Goal: Information Seeking & Learning: Learn about a topic

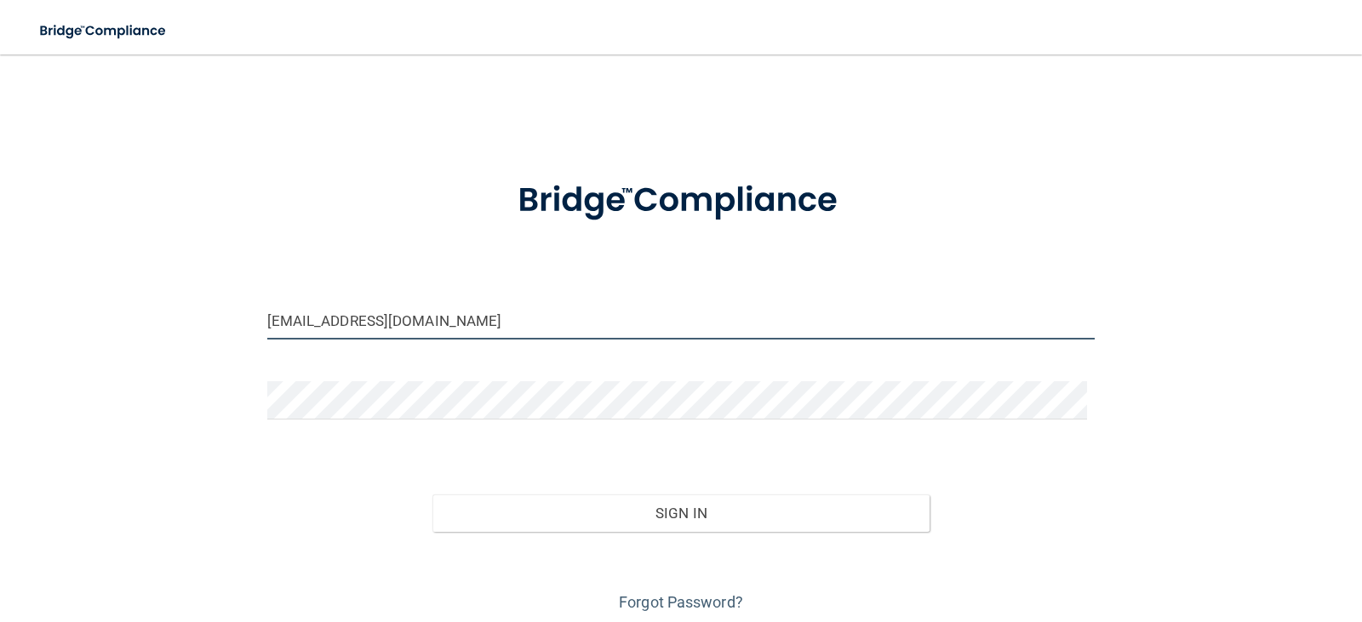
click at [500, 317] on input "[EMAIL_ADDRESS][DOMAIN_NAME]" at bounding box center [681, 320] width 828 height 38
click at [497, 318] on input "[EMAIL_ADDRESS][DOMAIN_NAME]" at bounding box center [681, 320] width 828 height 38
click at [497, 320] on input "[EMAIL_ADDRESS][DOMAIN_NAME]" at bounding box center [681, 320] width 828 height 38
click at [498, 320] on input "[EMAIL_ADDRESS][DOMAIN_NAME]" at bounding box center [681, 320] width 828 height 38
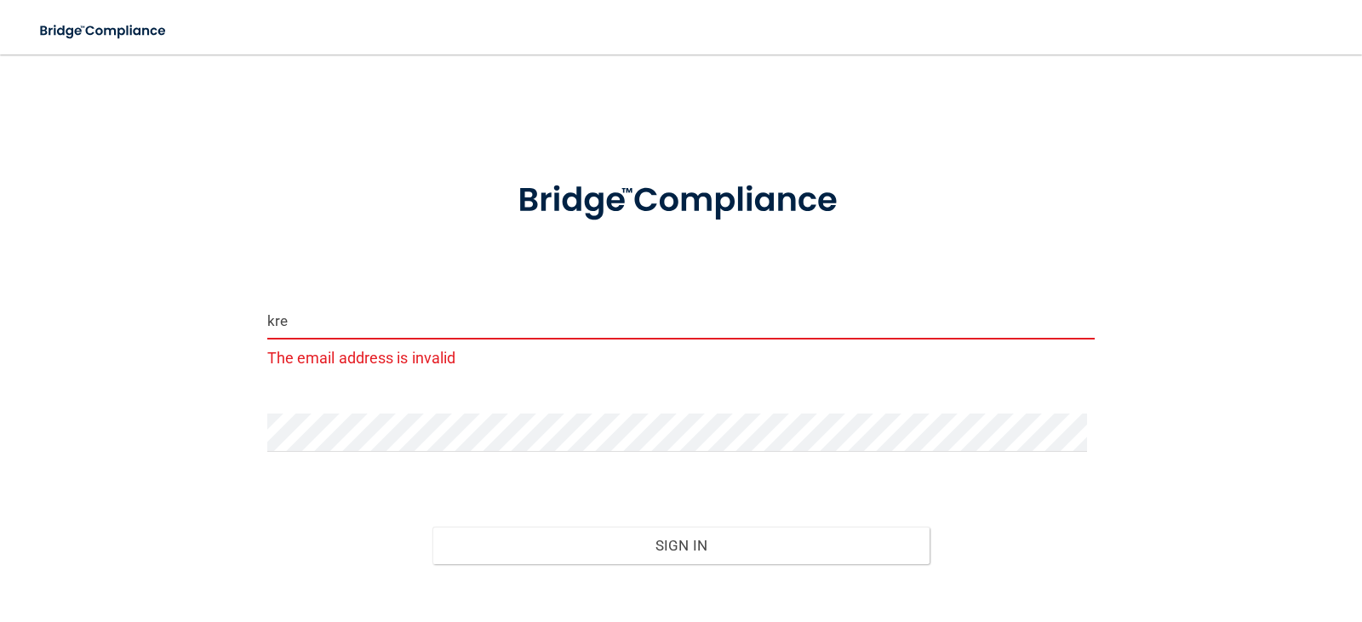
click at [383, 343] on div "kre The email address is invalid" at bounding box center [681, 336] width 828 height 71
click at [378, 323] on input "kre" at bounding box center [681, 320] width 828 height 38
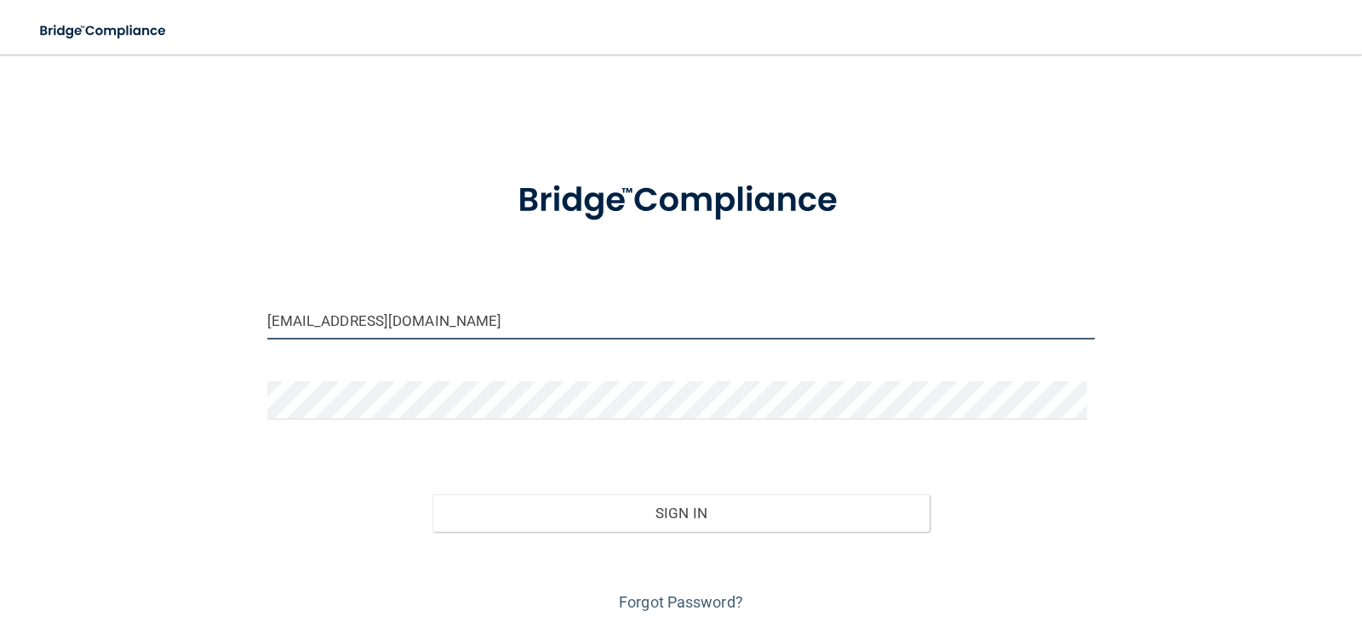
type input "[EMAIL_ADDRESS][DOMAIN_NAME]"
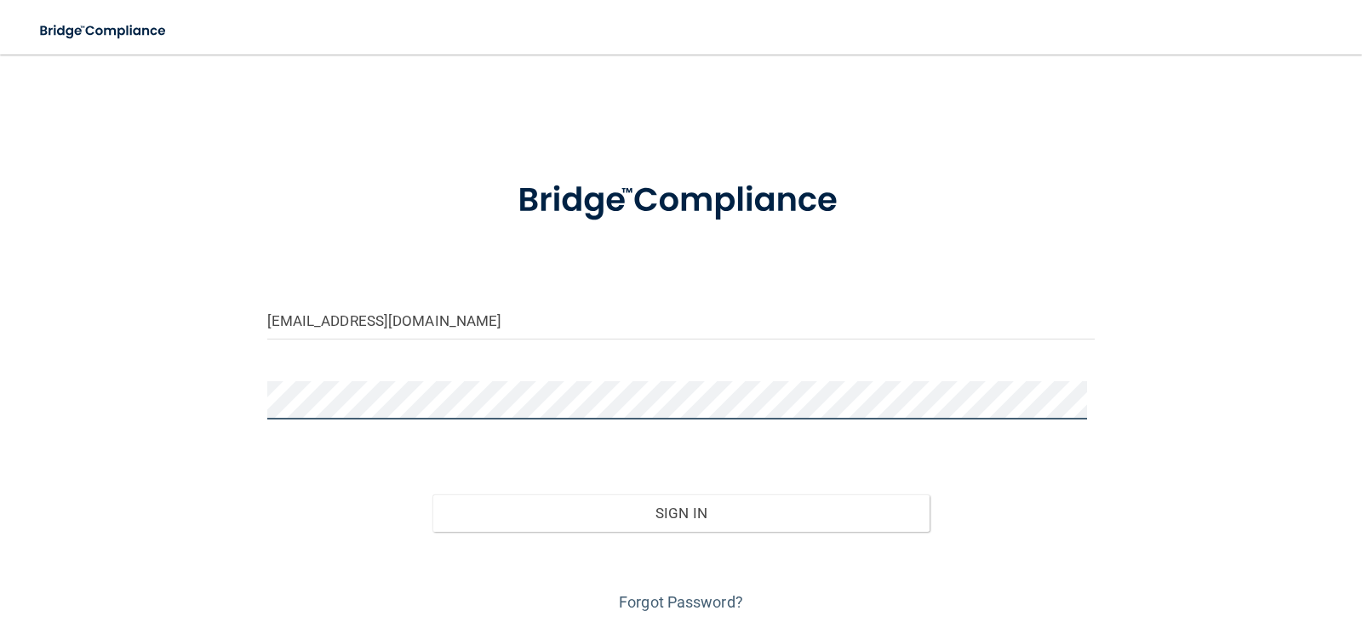
click at [432, 495] on button "Sign In" at bounding box center [680, 513] width 497 height 37
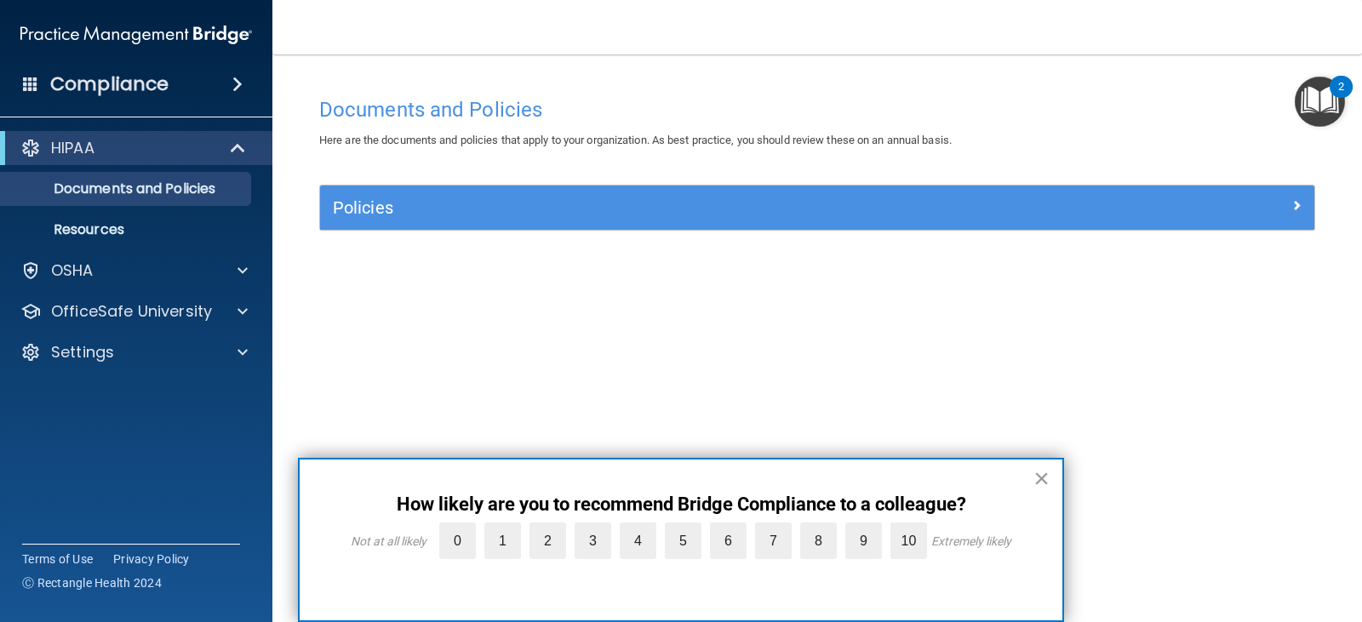
click at [1039, 484] on button "×" at bounding box center [1042, 478] width 16 height 27
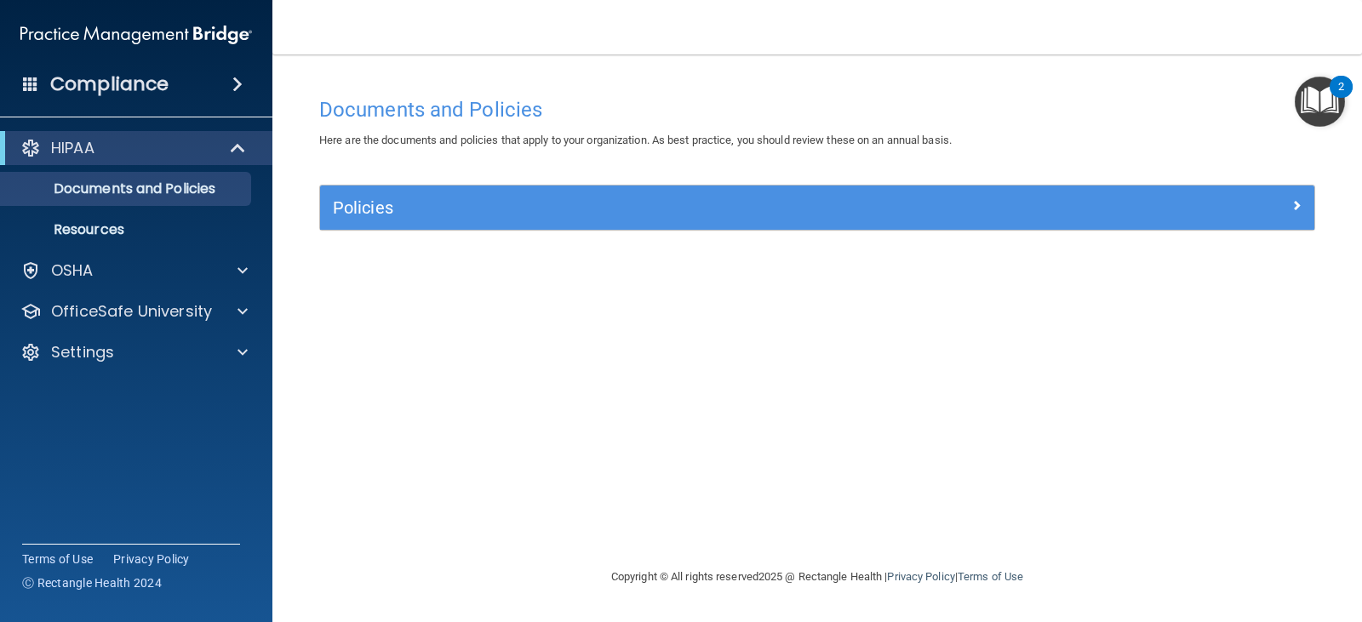
click at [447, 191] on div "Policies" at bounding box center [817, 208] width 994 height 44
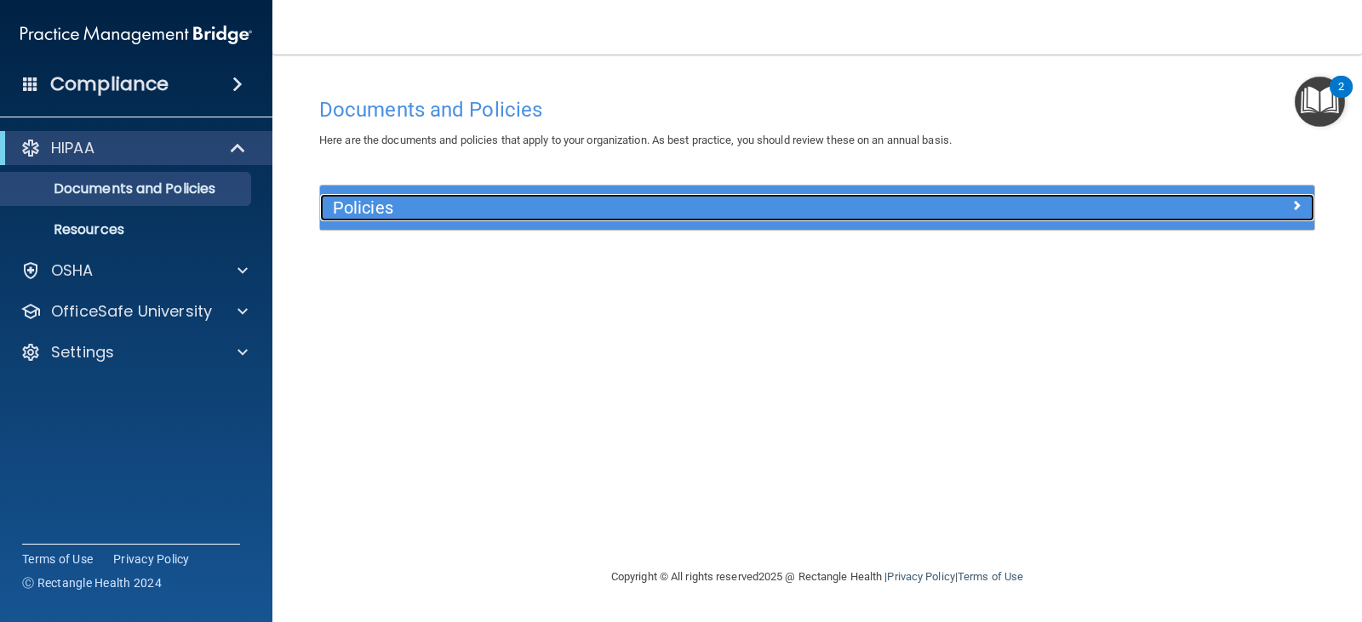
click at [442, 200] on h5 "Policies" at bounding box center [693, 207] width 720 height 19
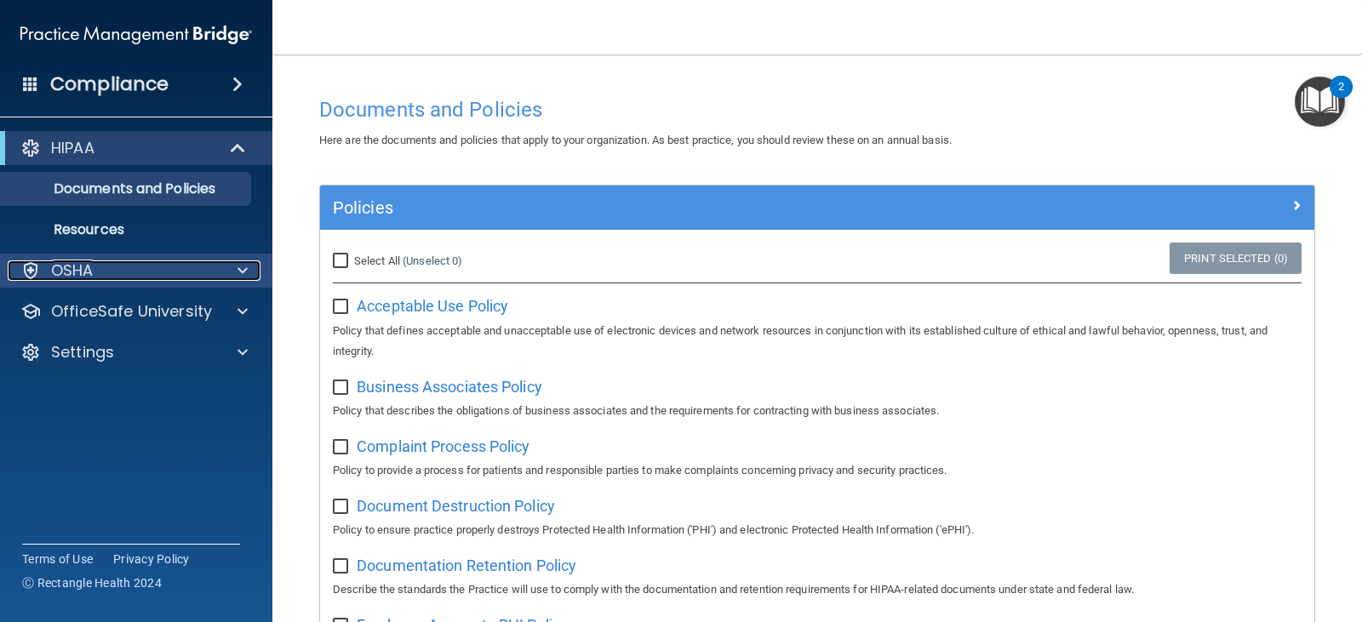
click at [140, 272] on div "OSHA" at bounding box center [113, 271] width 211 height 20
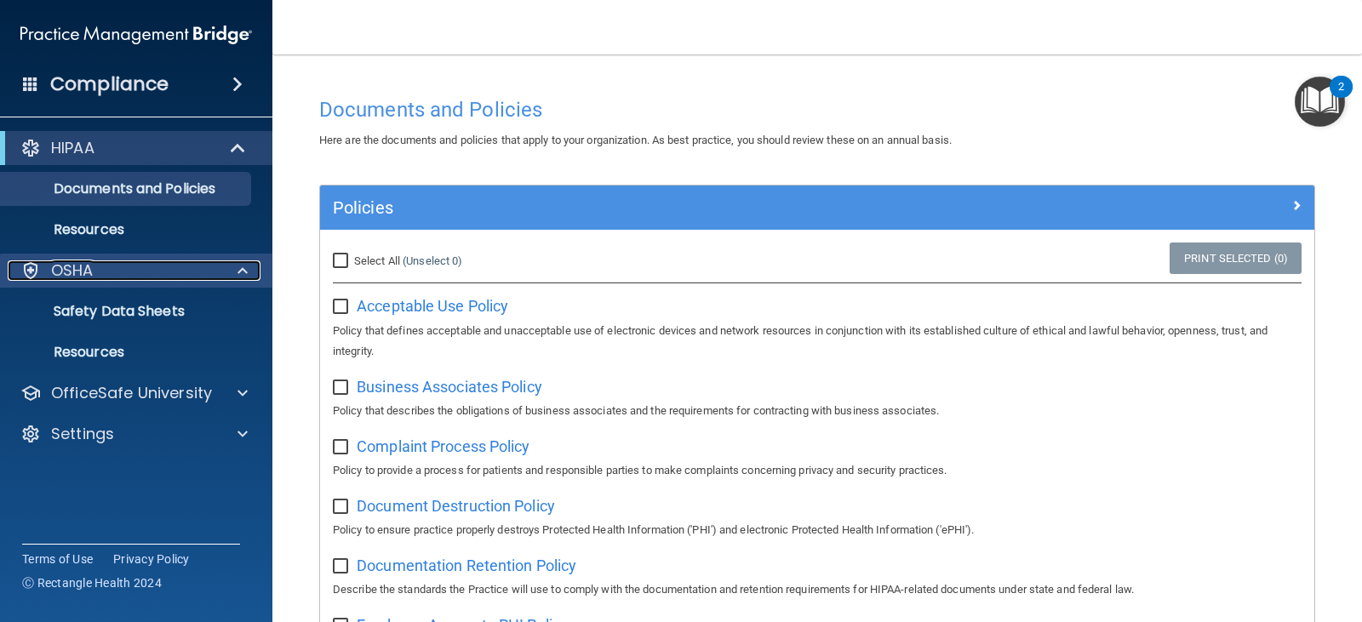
click at [140, 272] on div "OSHA" at bounding box center [113, 271] width 211 height 20
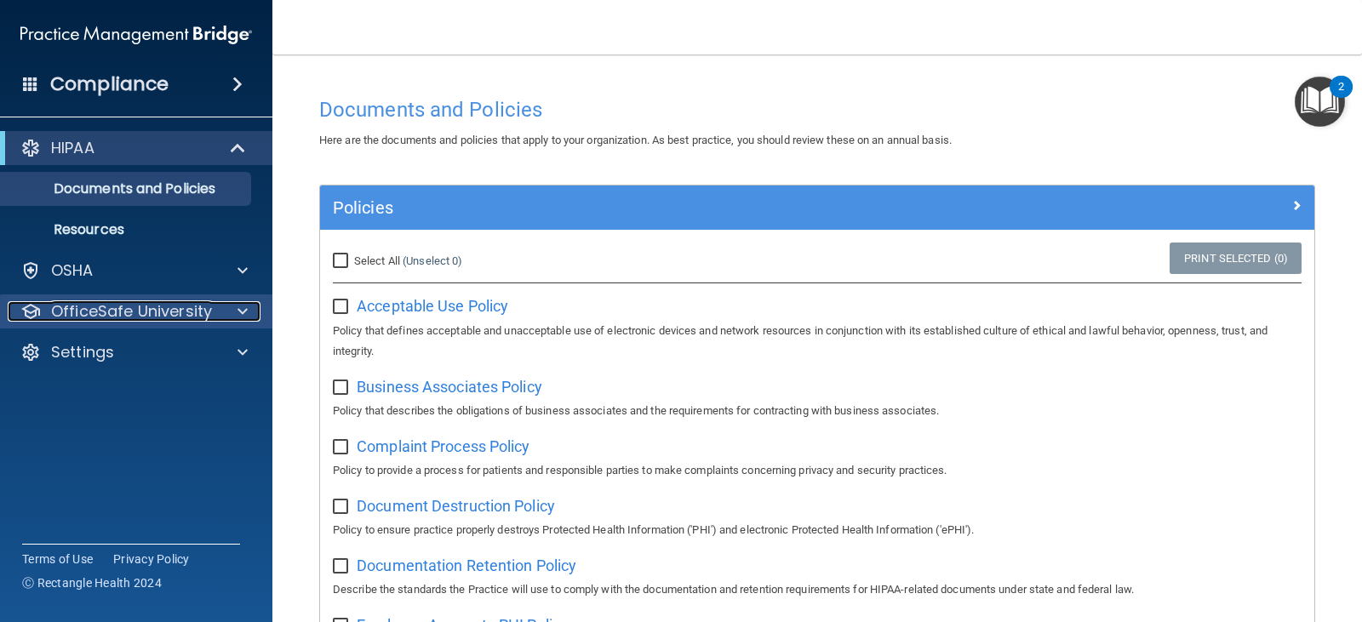
click at [170, 314] on p "OfficeSafe University" at bounding box center [131, 311] width 161 height 20
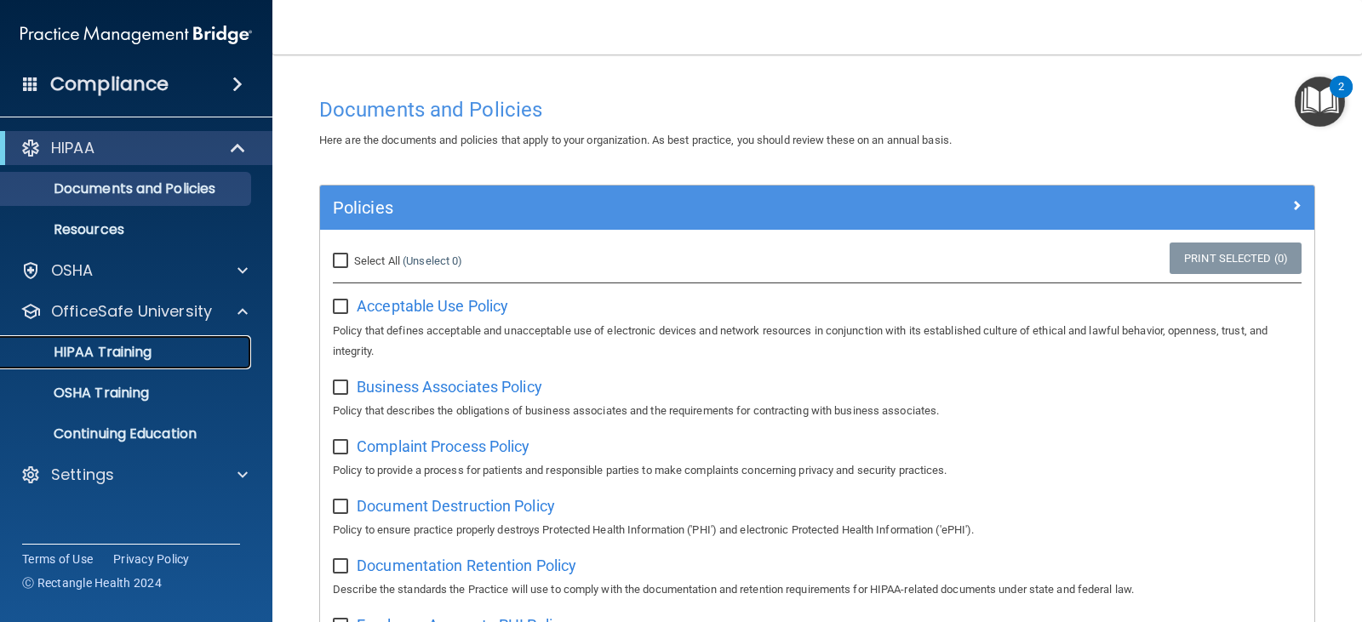
click at [156, 347] on div "HIPAA Training" at bounding box center [127, 352] width 232 height 17
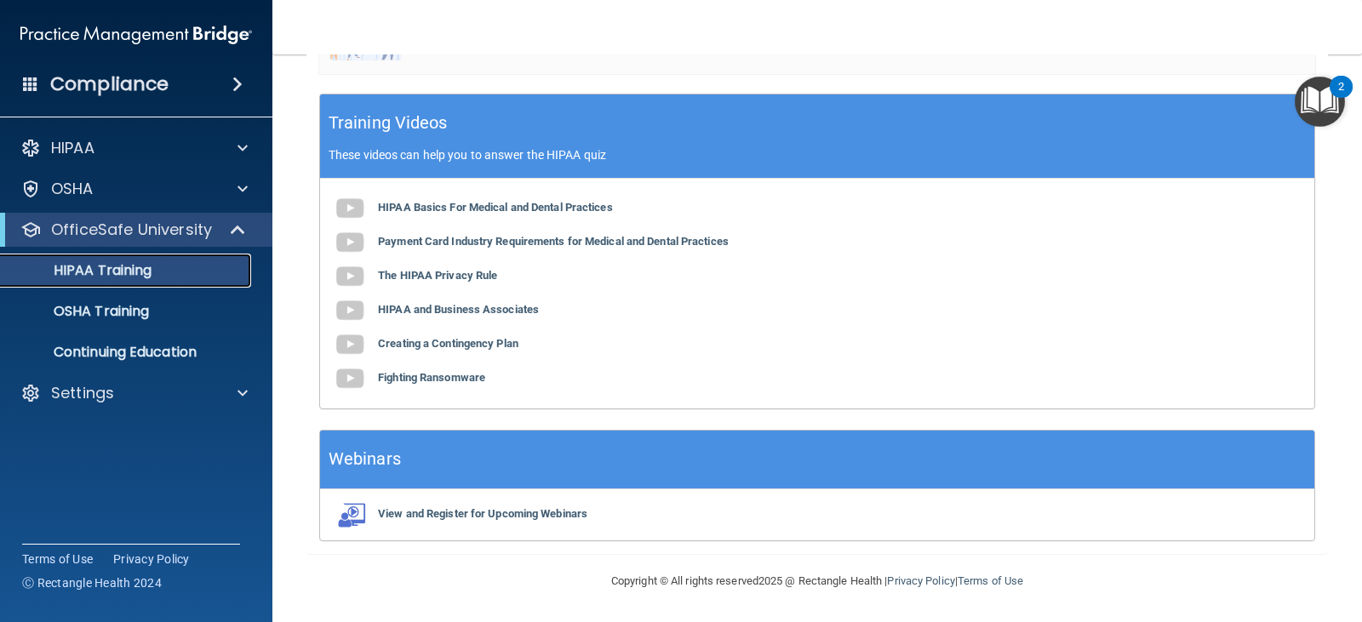
scroll to position [617, 0]
click at [355, 209] on img at bounding box center [350, 209] width 34 height 34
click at [362, 246] on img at bounding box center [350, 243] width 34 height 34
click at [350, 278] on img at bounding box center [350, 277] width 34 height 34
click at [346, 346] on img at bounding box center [350, 345] width 34 height 34
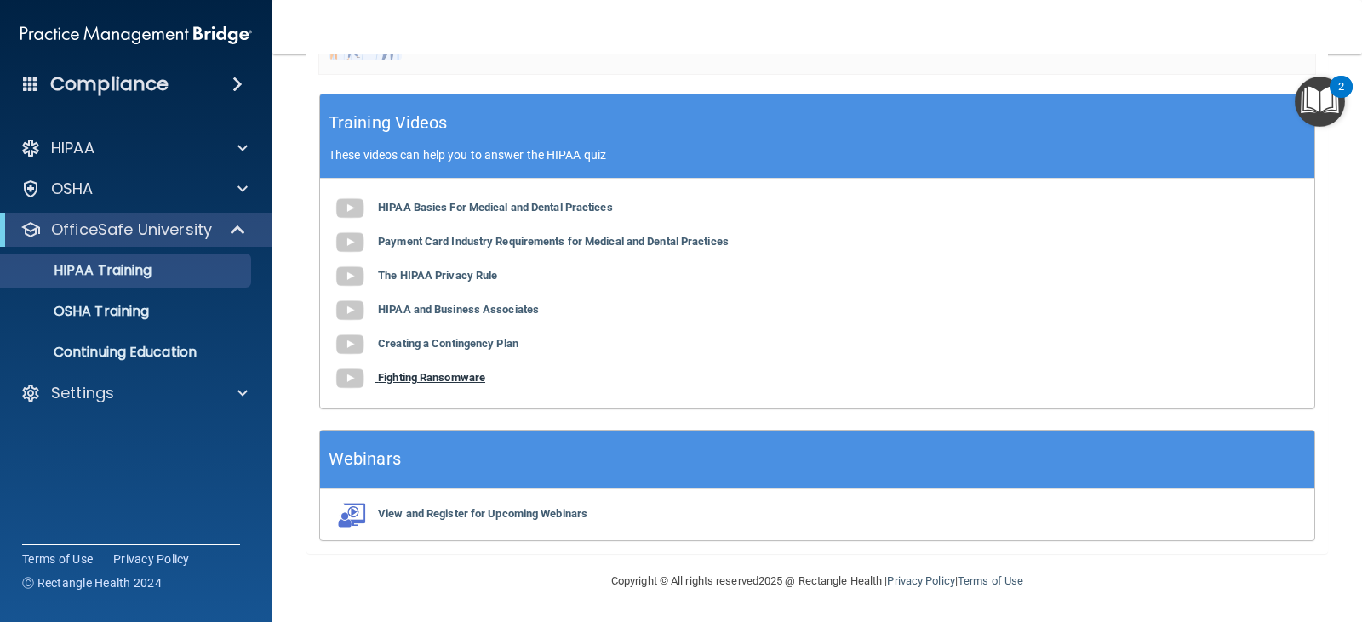
click at [379, 380] on b "Fighting Ransomware" at bounding box center [431, 377] width 107 height 13
